Goal: Task Accomplishment & Management: Complete application form

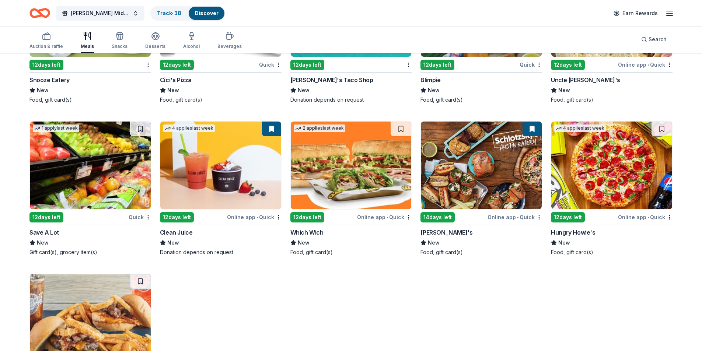
scroll to position [2403, 0]
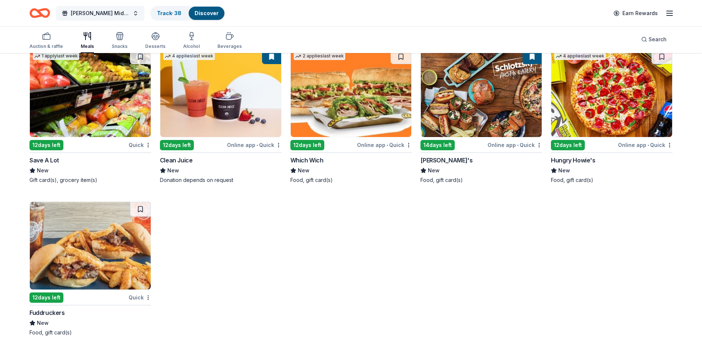
click at [108, 11] on span "Bowman Middle School Student PTA Meetings" at bounding box center [100, 13] width 59 height 9
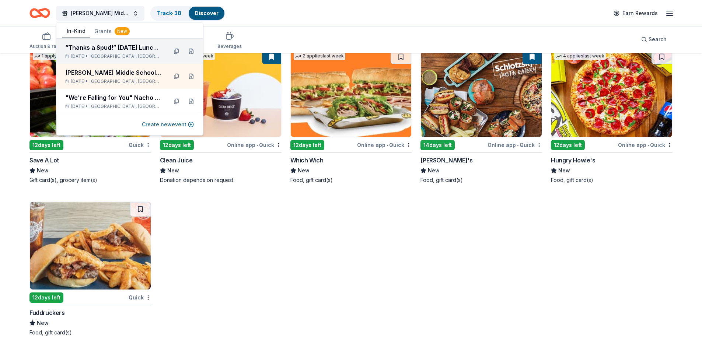
click at [102, 53] on div "Nov 12, 2025 • Plano, TX" at bounding box center [113, 56] width 96 height 6
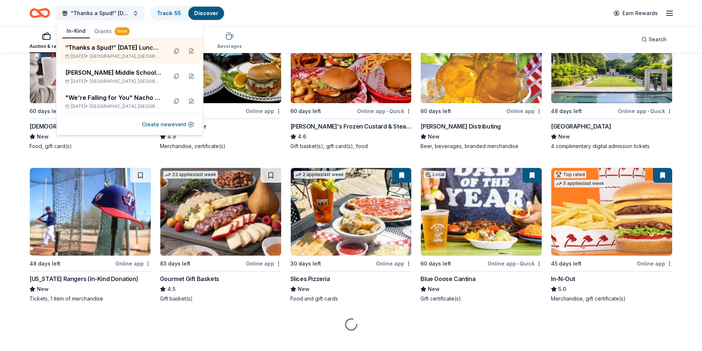
scroll to position [770, 0]
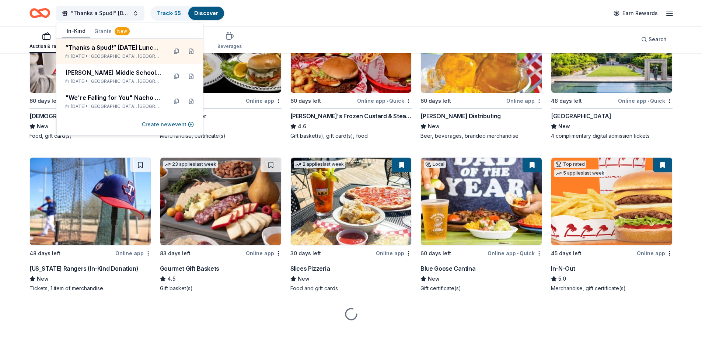
click at [590, 201] on img at bounding box center [611, 202] width 121 height 88
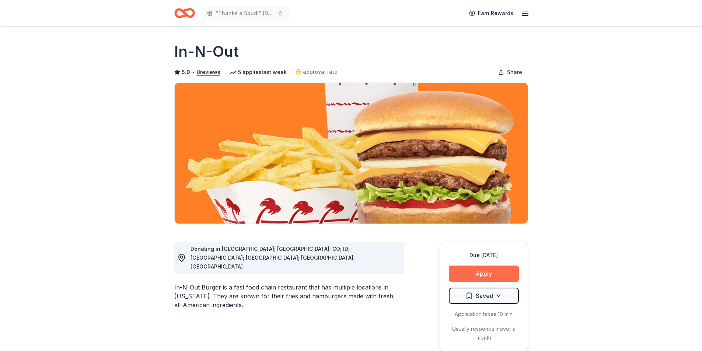
click at [482, 272] on button "Apply" at bounding box center [484, 274] width 70 height 16
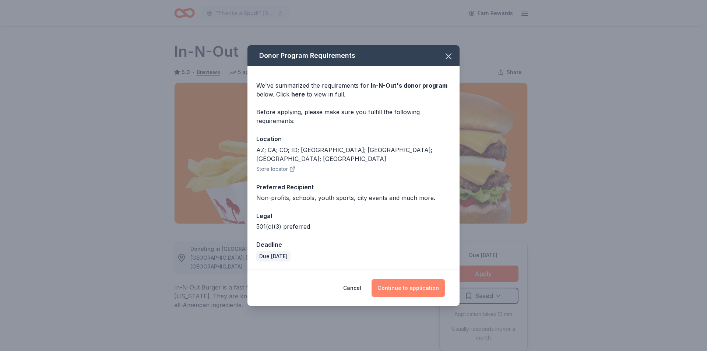
click at [391, 288] on button "Continue to application" at bounding box center [408, 288] width 73 height 18
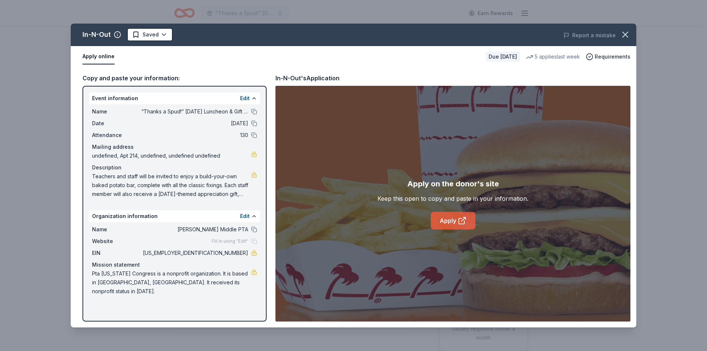
click at [454, 223] on link "Apply" at bounding box center [453, 221] width 45 height 18
